Goal: Task Accomplishment & Management: Manage account settings

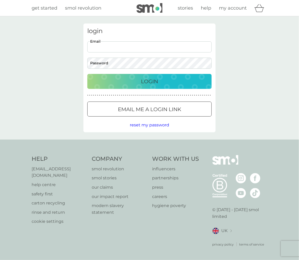
click at [115, 48] on input "Email" at bounding box center [149, 46] width 124 height 11
type input "elaina.qc1@gmail.com"
click at [130, 85] on div "Login" at bounding box center [149, 81] width 114 height 8
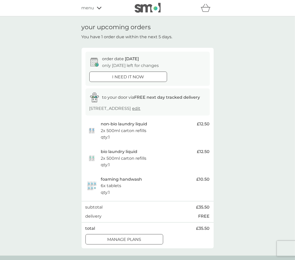
scroll to position [26, 0]
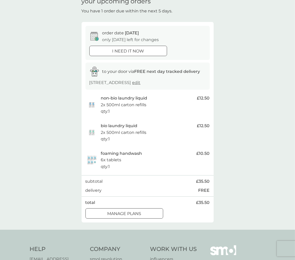
click at [121, 213] on div at bounding box center [124, 213] width 19 height 5
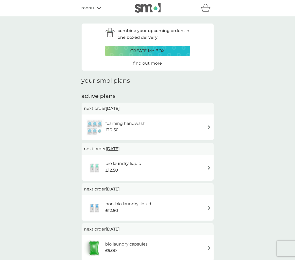
click at [209, 127] on img at bounding box center [209, 128] width 4 height 4
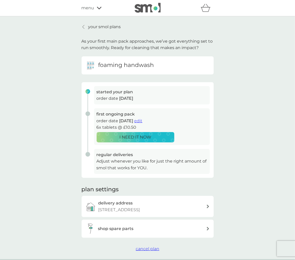
click at [100, 156] on h3 "regular deliveries" at bounding box center [152, 155] width 111 height 7
click at [101, 66] on h6 "foaming handwash" at bounding box center [126, 65] width 56 height 8
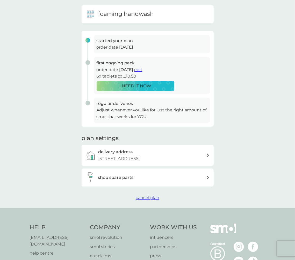
scroll to position [115, 0]
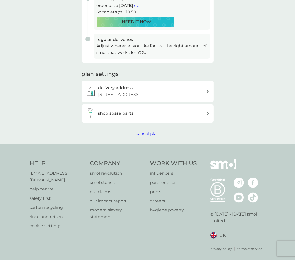
click at [148, 133] on span "cancel plan" at bounding box center [148, 133] width 24 height 5
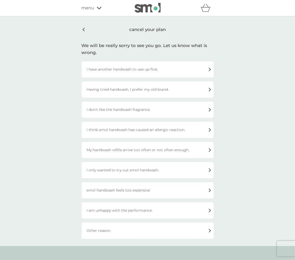
click at [207, 69] on div "I have another handwash to use up first." at bounding box center [148, 69] width 132 height 16
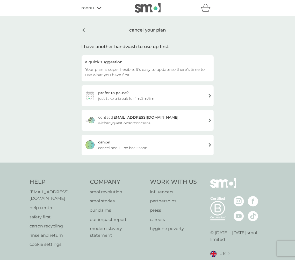
click at [201, 147] on div "[PERSON_NAME] and I'll be back soon" at bounding box center [148, 145] width 132 height 21
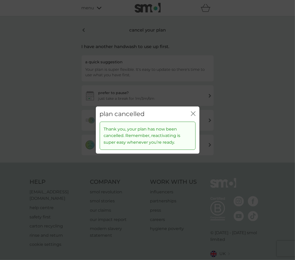
click at [190, 114] on div "plan cancelled close" at bounding box center [148, 114] width 104 height 15
click at [194, 114] on icon "close" at bounding box center [193, 114] width 5 height 5
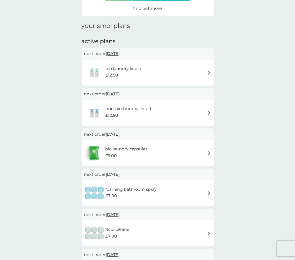
scroll to position [52, 0]
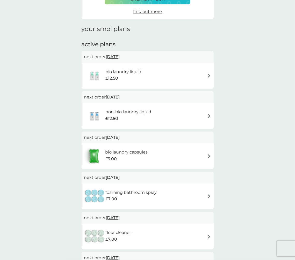
click at [209, 75] on img at bounding box center [209, 76] width 4 height 4
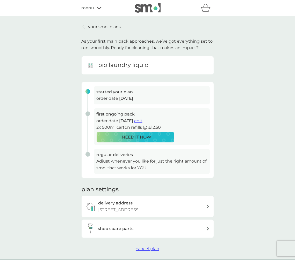
click at [250, 141] on div "your smol plans As your first main pack approaches, we’ve got everything set to…" at bounding box center [147, 137] width 295 height 243
click at [82, 25] on div at bounding box center [84, 27] width 4 height 4
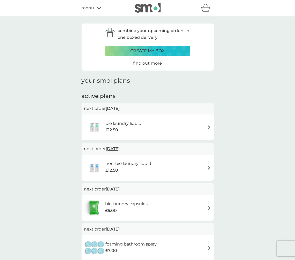
click at [208, 128] on img at bounding box center [209, 128] width 4 height 4
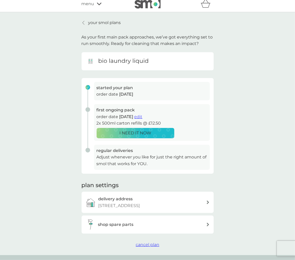
scroll to position [115, 0]
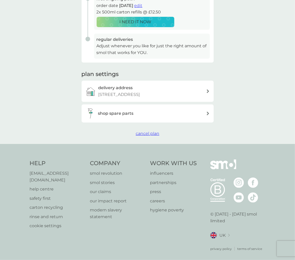
click at [143, 134] on span "cancel plan" at bounding box center [148, 133] width 24 height 5
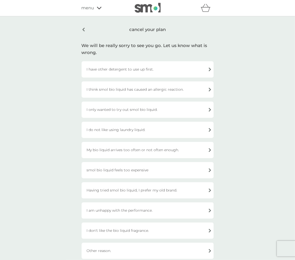
click at [210, 69] on div "I have other detergent to use up first." at bounding box center [148, 69] width 132 height 16
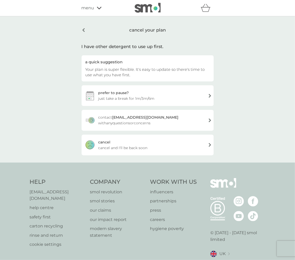
click at [211, 145] on div "[PERSON_NAME] and I'll be back soon" at bounding box center [148, 145] width 132 height 21
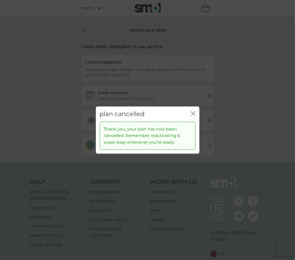
click at [192, 114] on icon "close" at bounding box center [193, 114] width 5 height 5
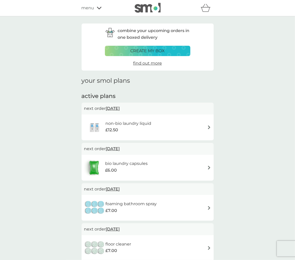
click at [208, 128] on img at bounding box center [209, 128] width 4 height 4
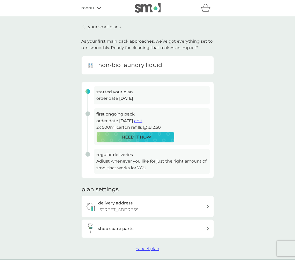
click at [141, 248] on span "cancel plan" at bounding box center [148, 249] width 24 height 5
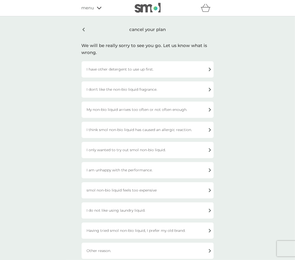
click at [210, 151] on div "I only wanted to try out smol non-bio liquid." at bounding box center [148, 150] width 132 height 16
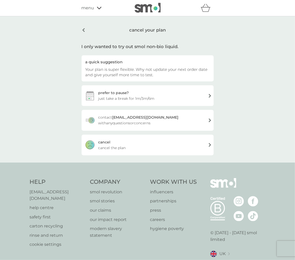
click at [195, 146] on div "[PERSON_NAME] the plan" at bounding box center [148, 145] width 132 height 21
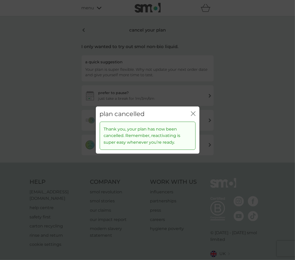
click at [194, 112] on icon "close" at bounding box center [193, 114] width 5 height 5
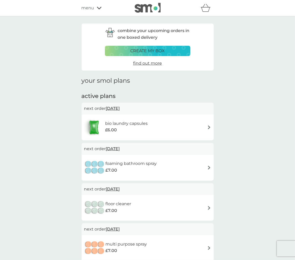
click at [208, 208] on img at bounding box center [209, 208] width 4 height 4
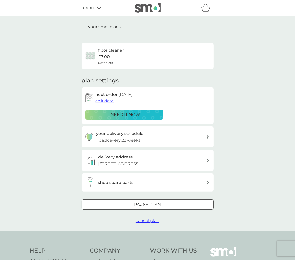
click at [135, 205] on p "Pause plan" at bounding box center [147, 205] width 27 height 7
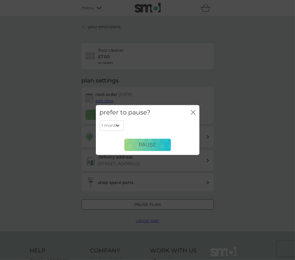
click at [192, 113] on icon "close" at bounding box center [193, 112] width 5 height 5
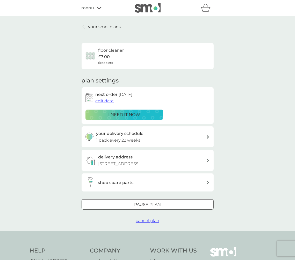
click at [143, 222] on span "cancel plan" at bounding box center [148, 220] width 24 height 5
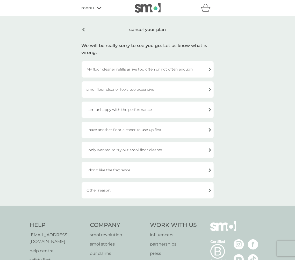
click at [207, 130] on div "I have another floor cleaner to use up first." at bounding box center [148, 130] width 132 height 16
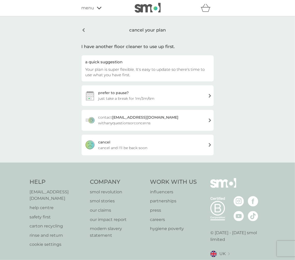
click at [123, 147] on span "cancel and I'll be back soon" at bounding box center [122, 148] width 49 height 6
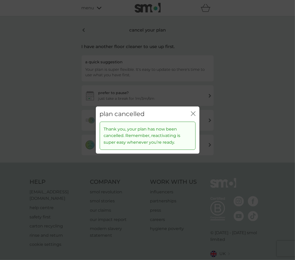
click at [194, 115] on icon "close" at bounding box center [193, 114] width 5 height 5
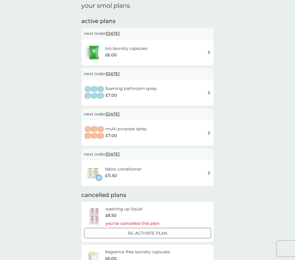
scroll to position [78, 0]
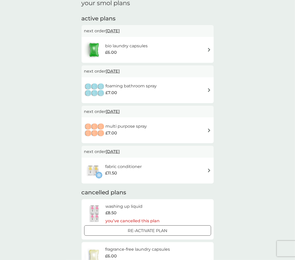
click at [207, 131] on img at bounding box center [209, 131] width 4 height 4
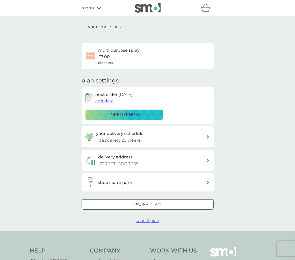
click at [145, 221] on span "cancel plan" at bounding box center [148, 220] width 24 height 5
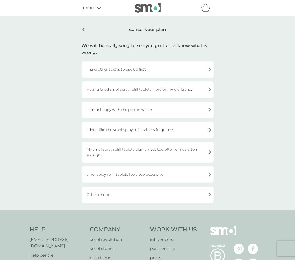
click at [208, 69] on div "I have other sprays to use up first" at bounding box center [148, 69] width 132 height 16
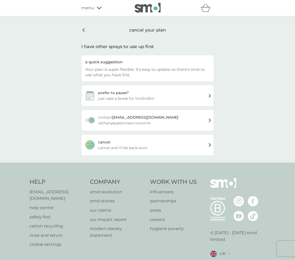
click at [143, 147] on span "cancel and I'll be back soon" at bounding box center [122, 148] width 49 height 6
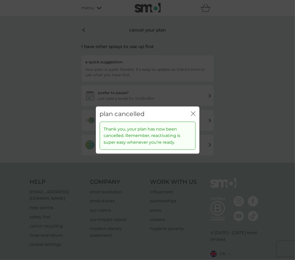
click at [192, 113] on icon "close" at bounding box center [193, 114] width 5 height 5
